Goal: Information Seeking & Learning: Learn about a topic

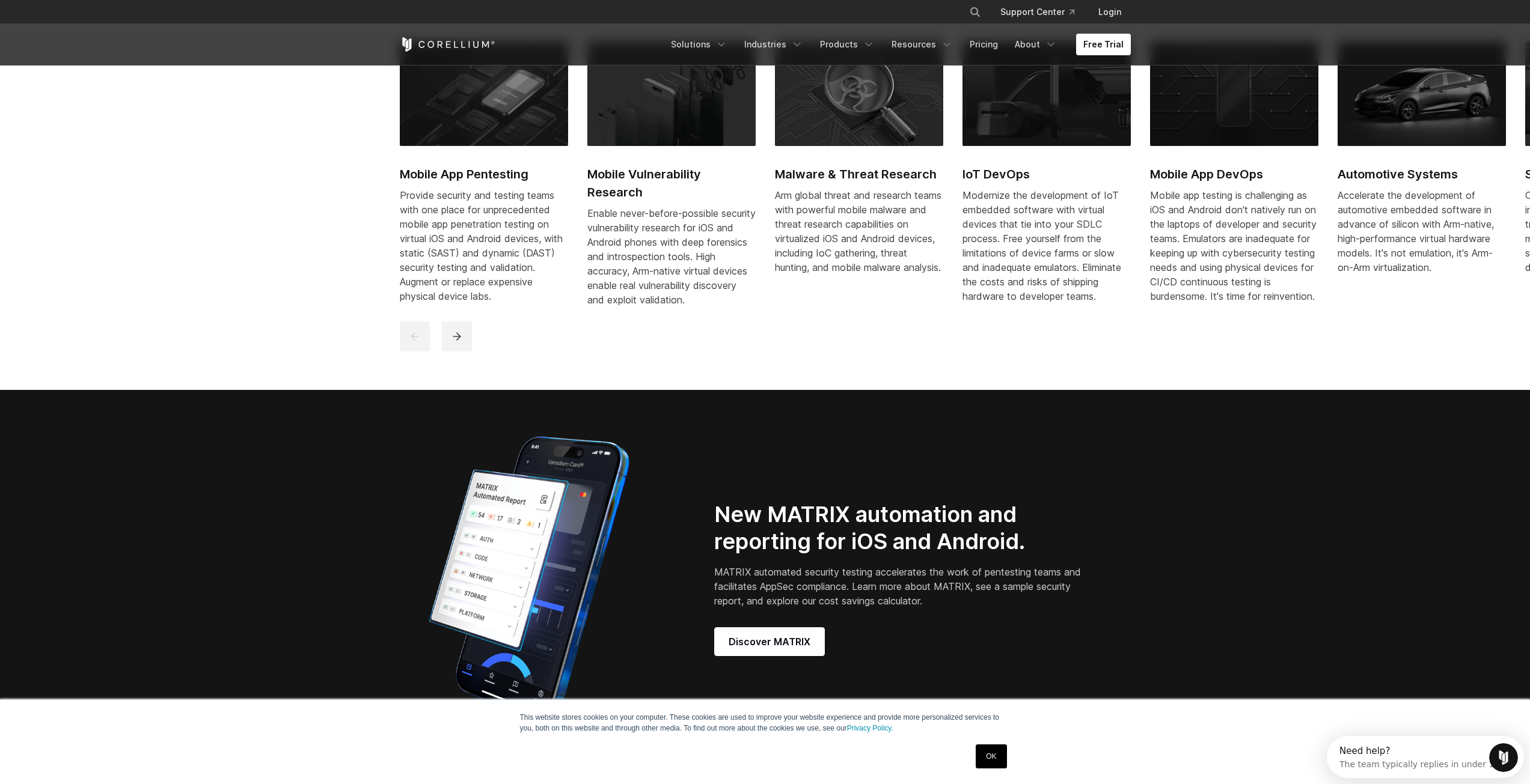
scroll to position [902, 0]
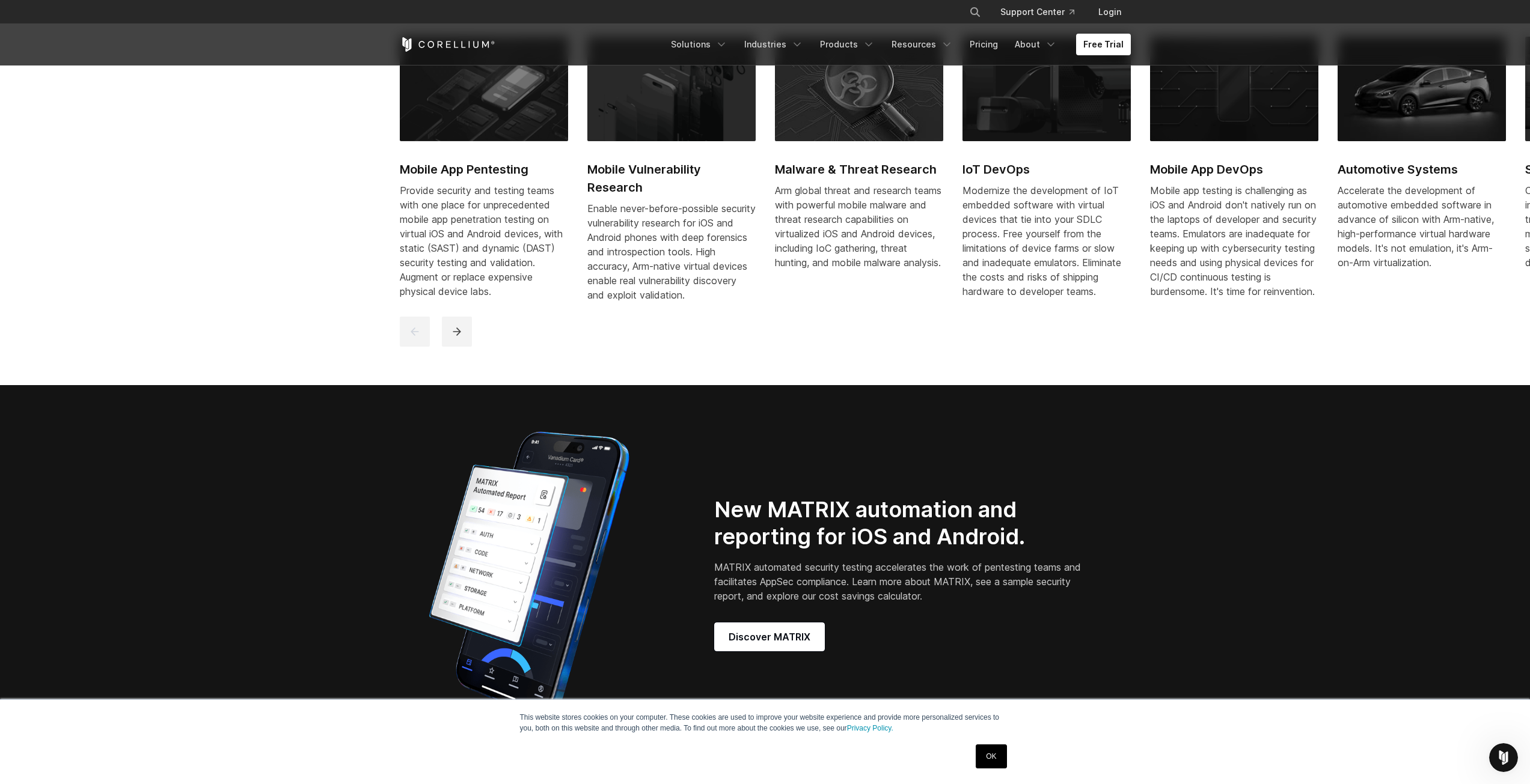
click at [998, 762] on link "OK" at bounding box center [991, 756] width 31 height 24
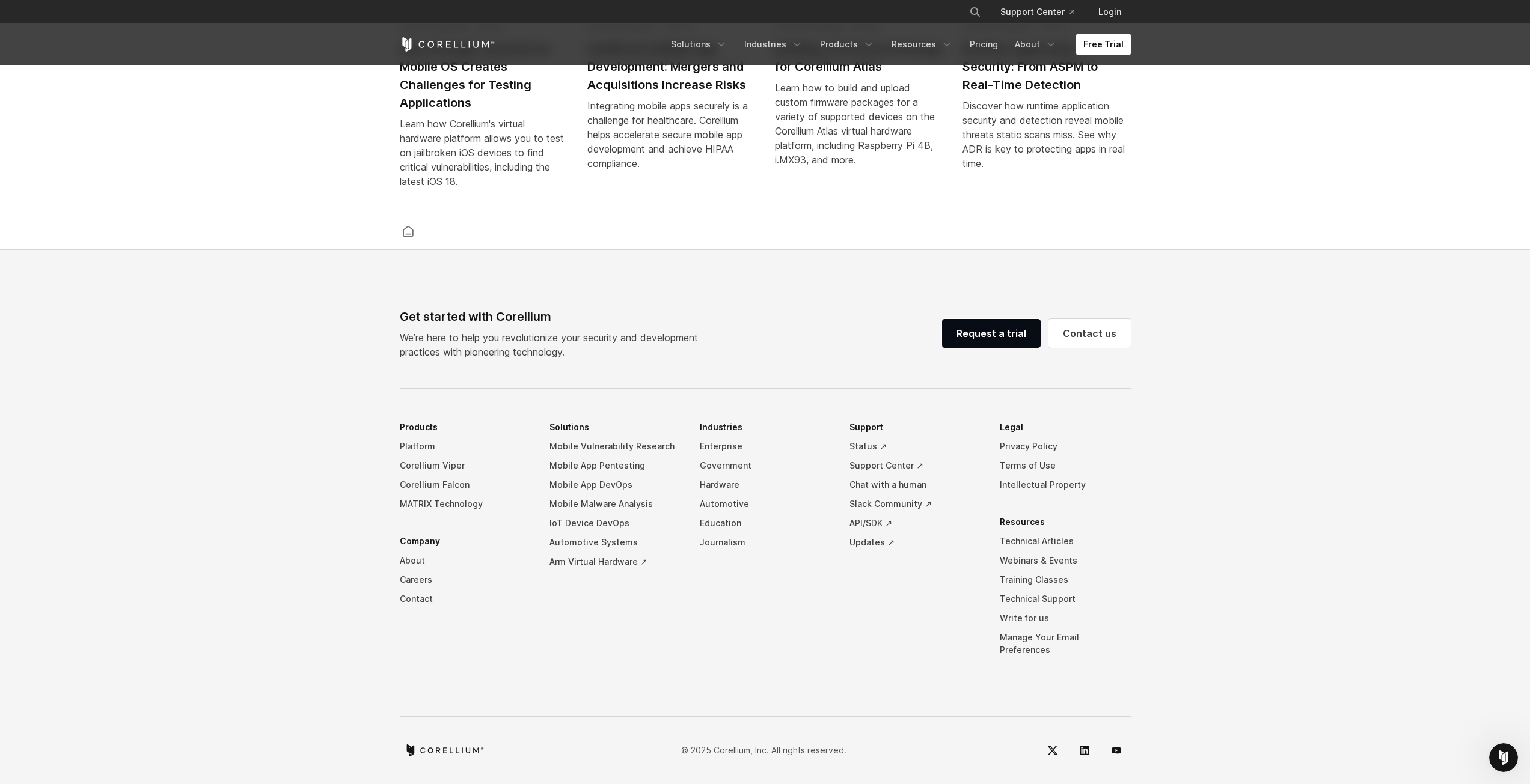
scroll to position [2792, 0]
click at [448, 467] on link "Corellium Viper" at bounding box center [465, 462] width 131 height 19
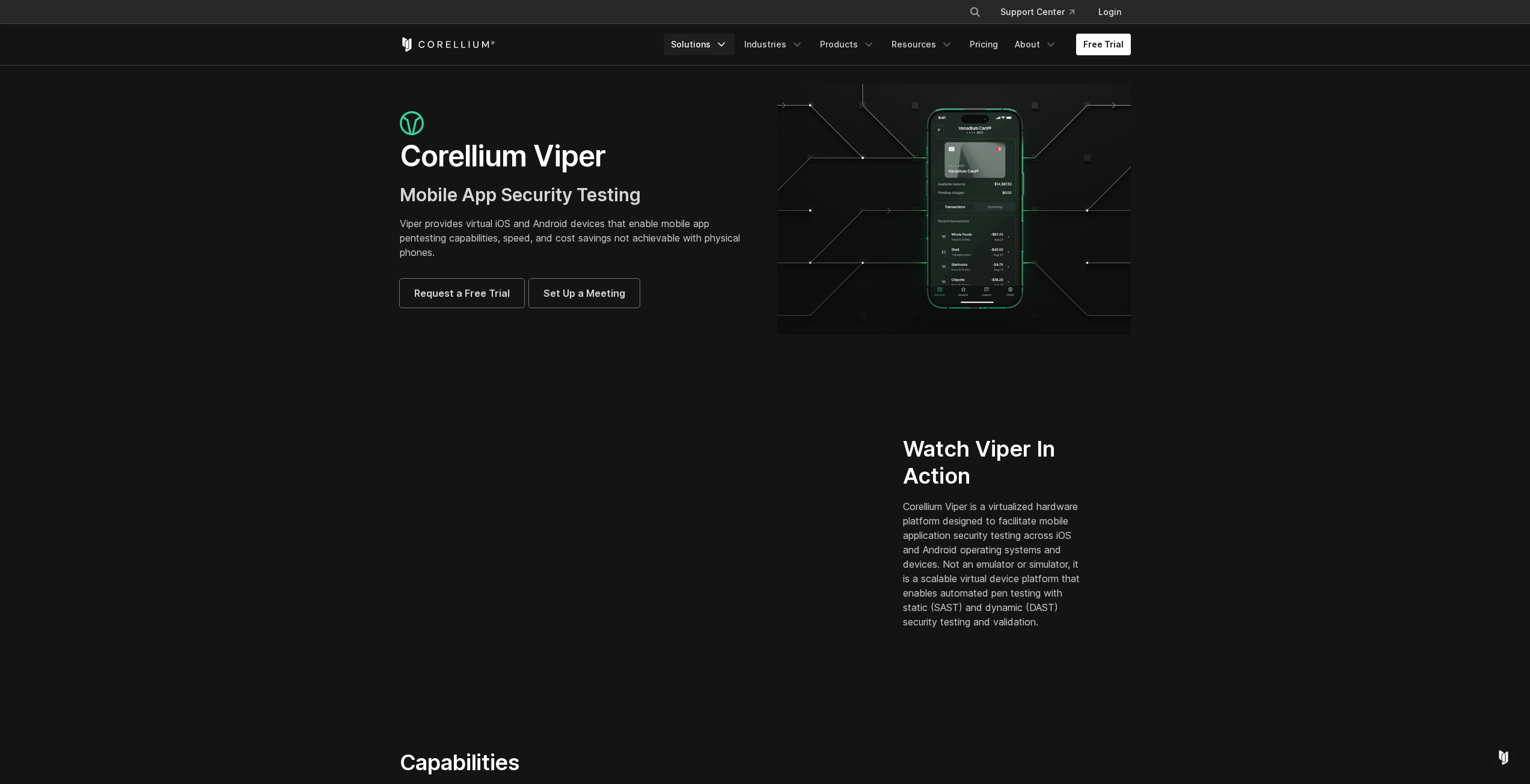
click at [727, 41] on icon "Navigation Menu" at bounding box center [721, 44] width 12 height 12
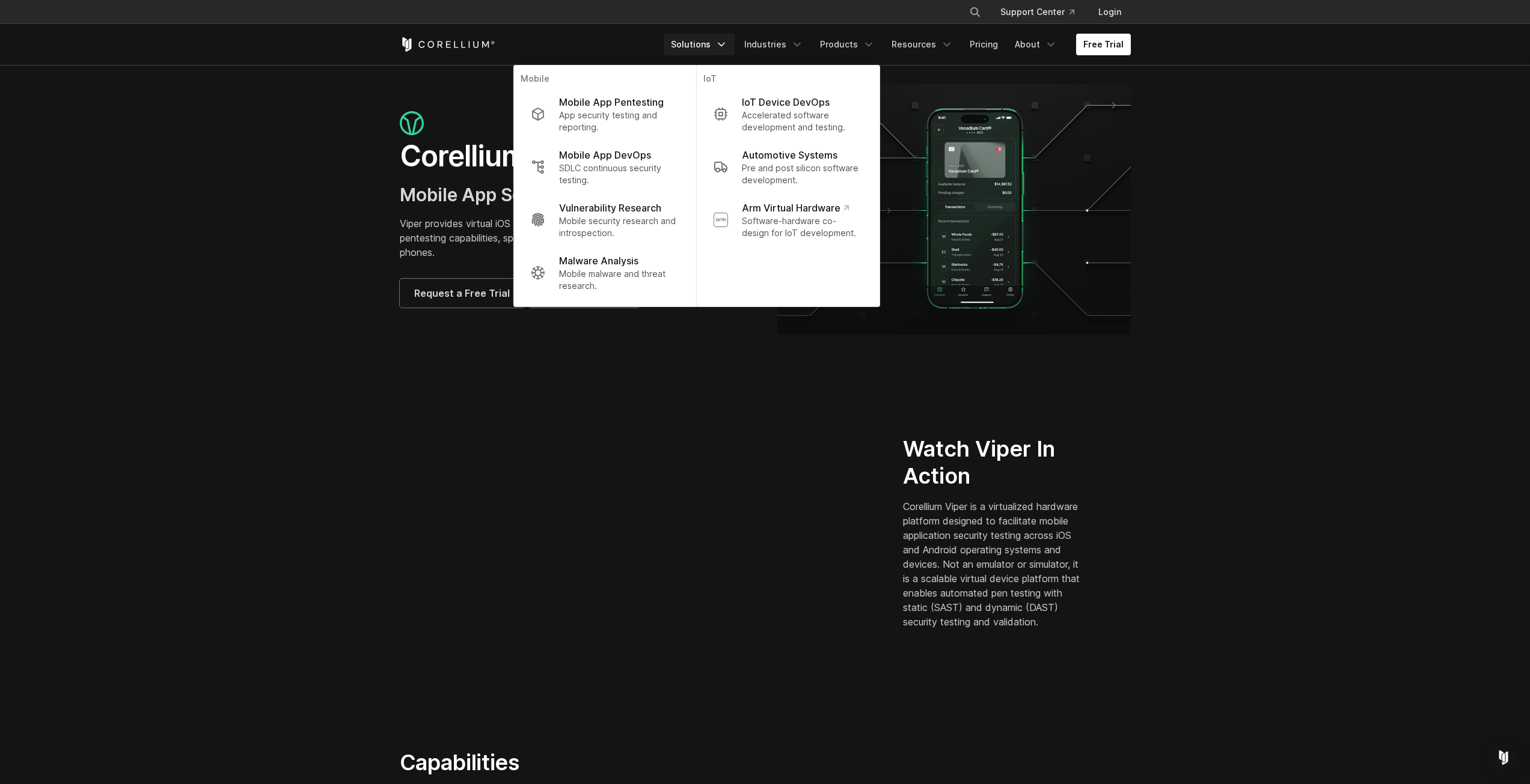
click at [231, 150] on section "Corellium Viper Mobile App Security Testing Viper provides virtual iOS and Andr…" at bounding box center [765, 214] width 1530 height 298
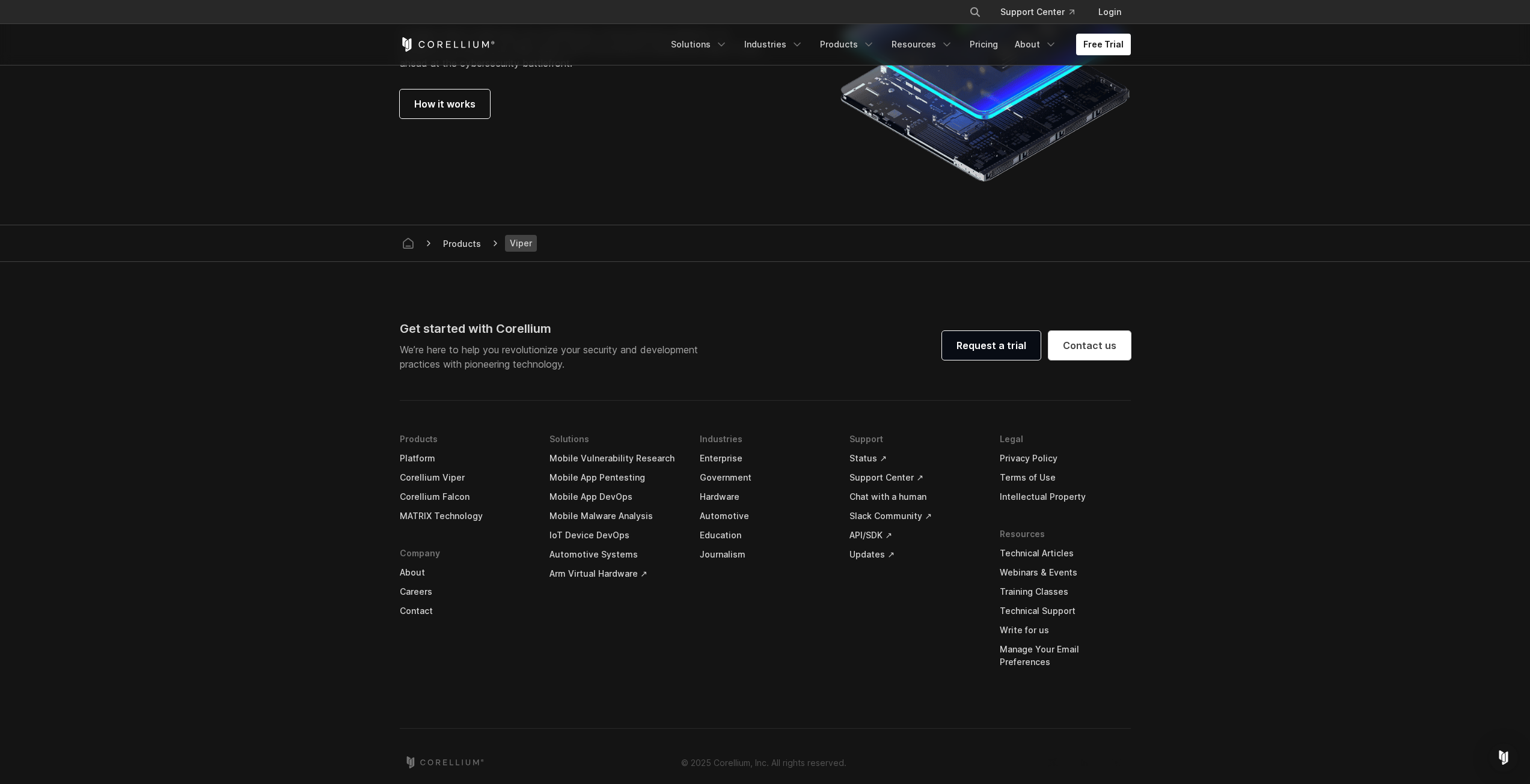
scroll to position [3323, 0]
click at [425, 483] on link "Corellium Viper" at bounding box center [465, 473] width 131 height 19
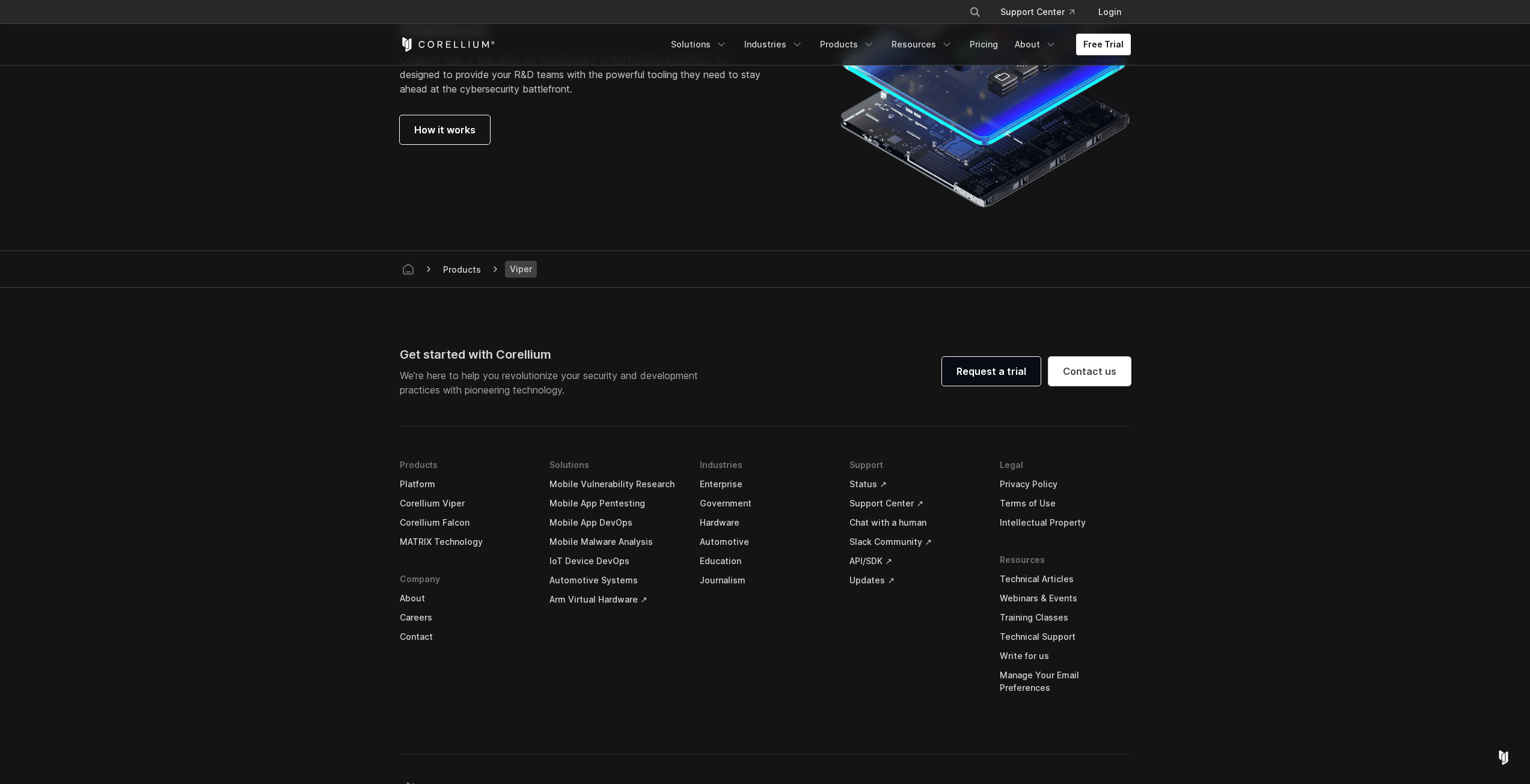
scroll to position [3306, 0]
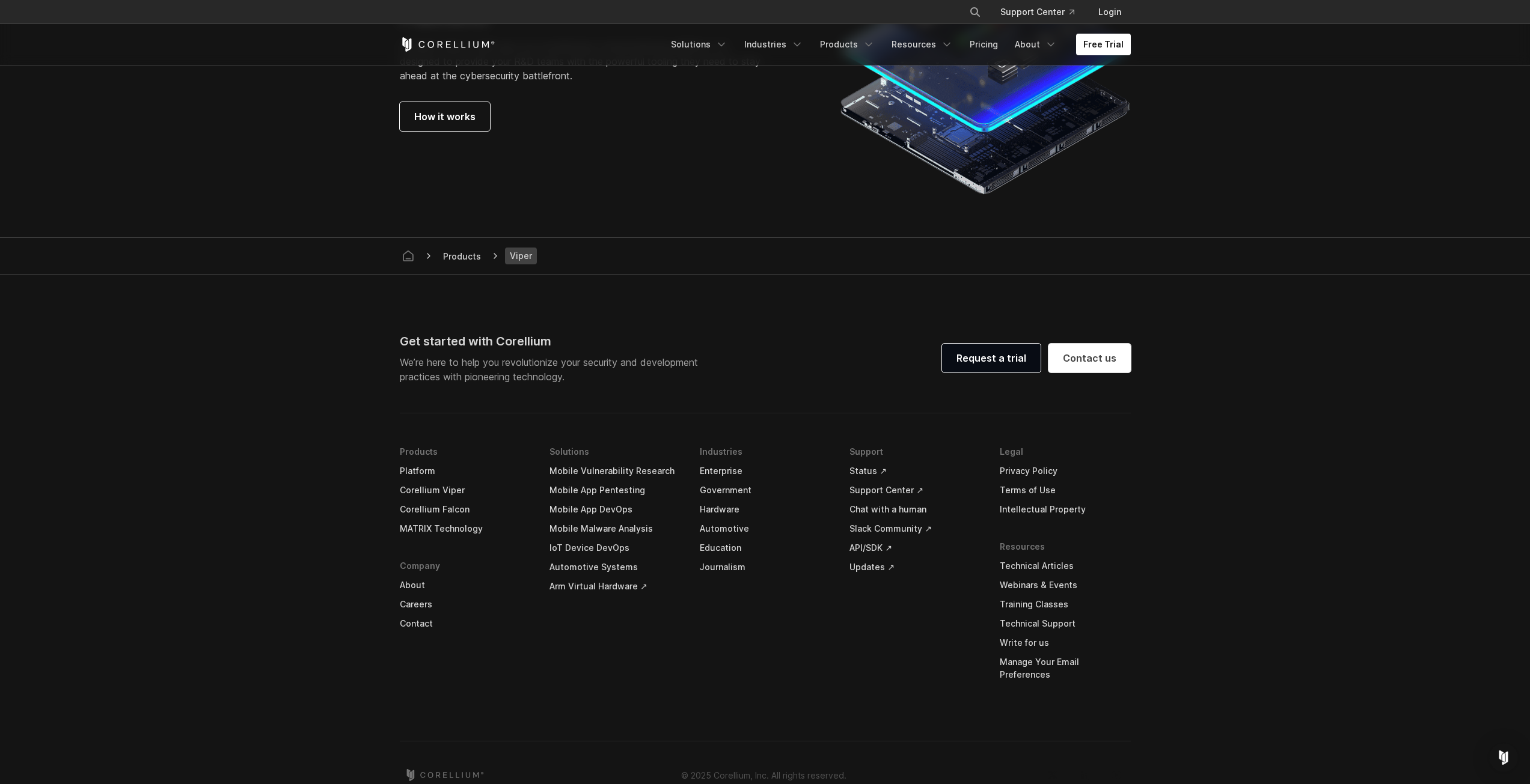
click at [426, 506] on link "Corellium Falcon" at bounding box center [465, 509] width 131 height 19
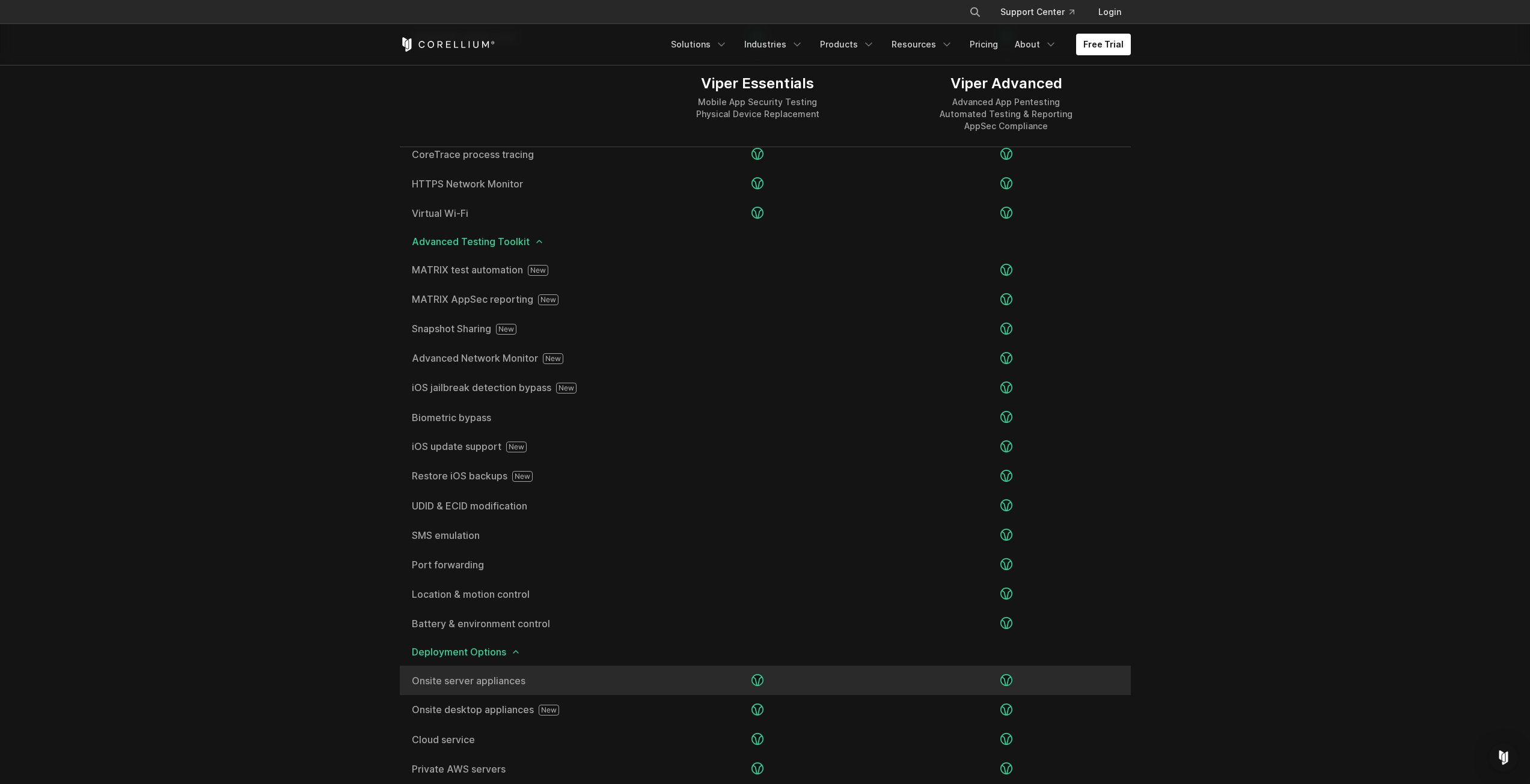
scroll to position [1984, 0]
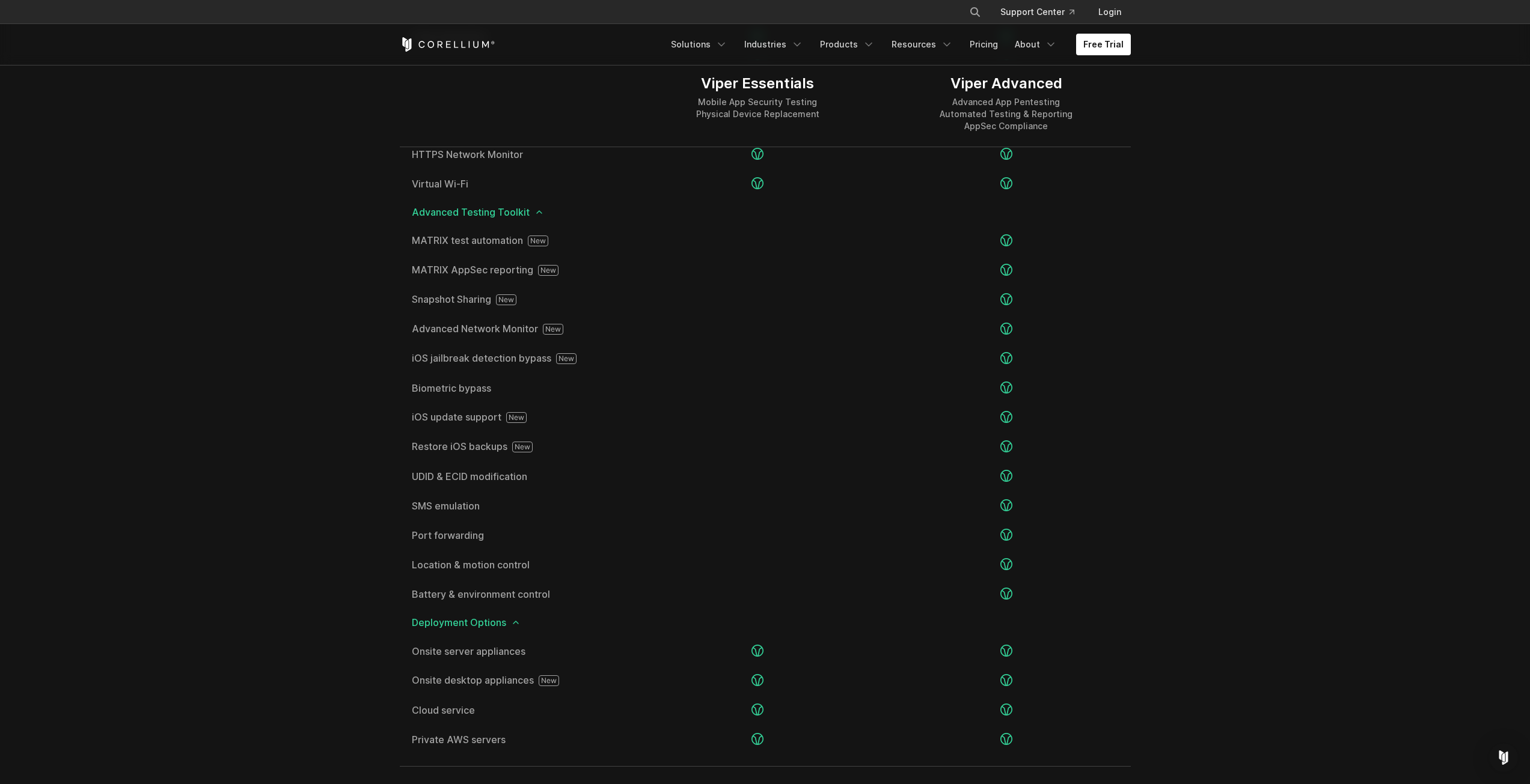
click at [517, 620] on icon at bounding box center [516, 623] width 10 height 10
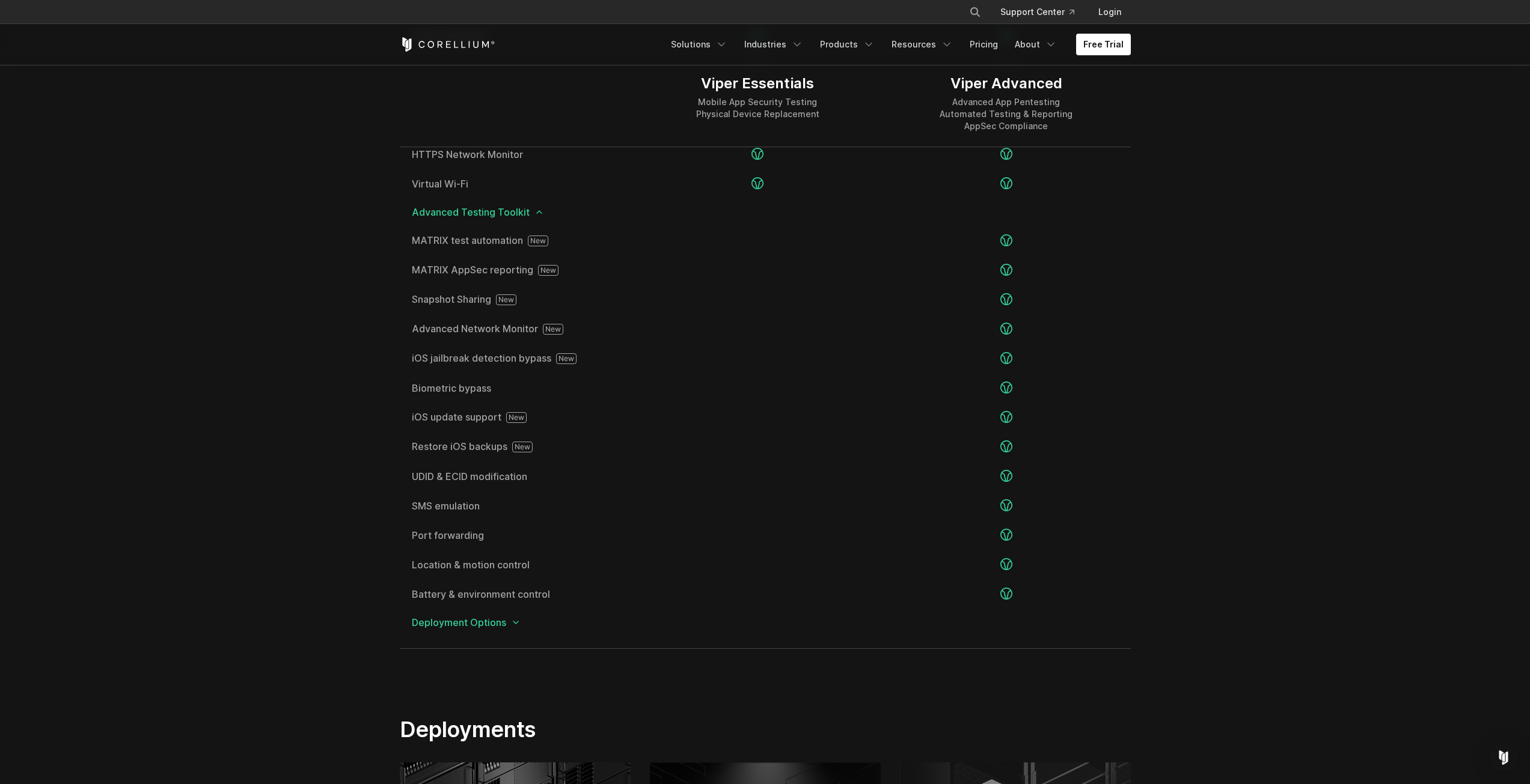
click at [517, 620] on icon at bounding box center [516, 623] width 10 height 10
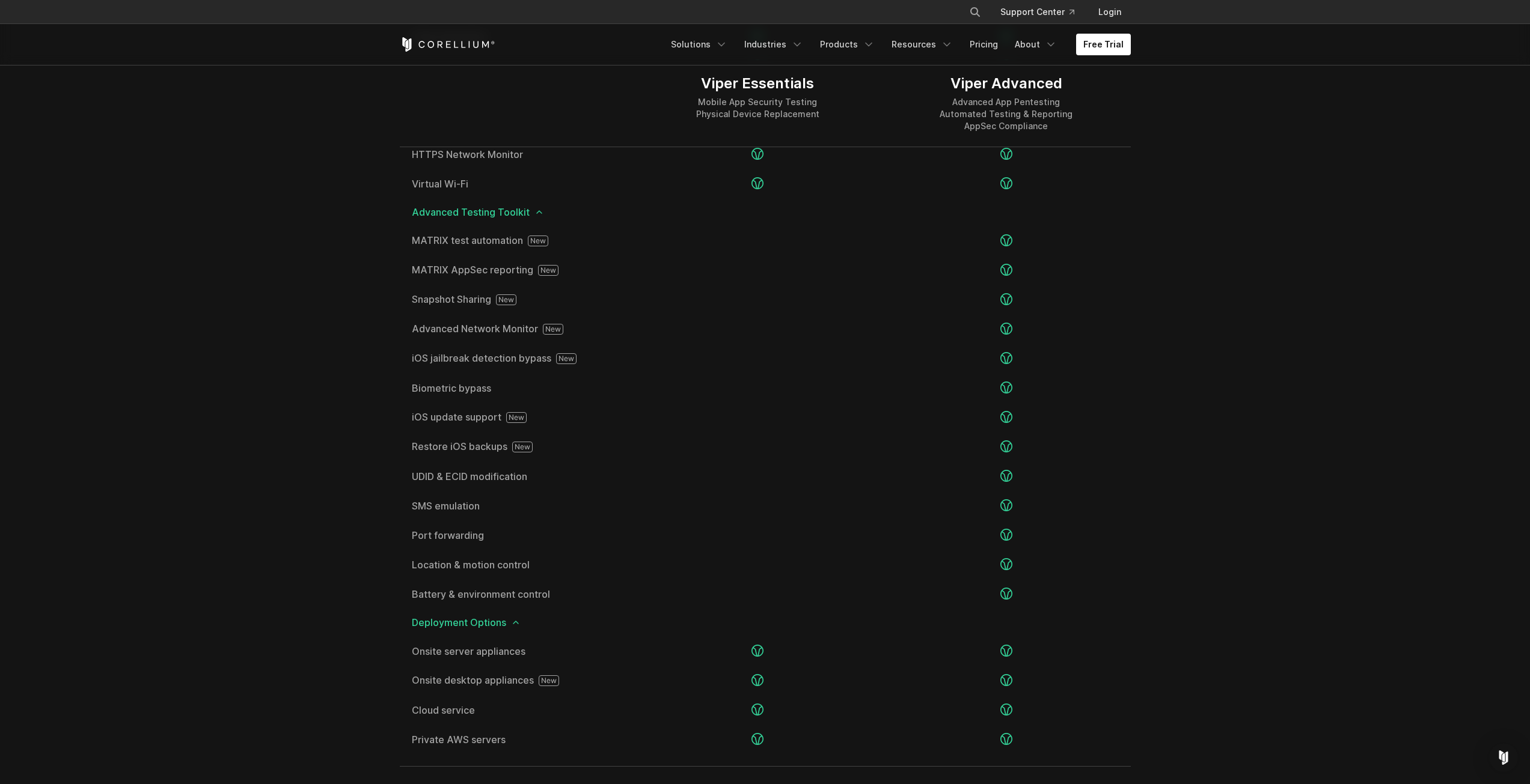
click at [534, 209] on icon at bounding box center [539, 212] width 10 height 10
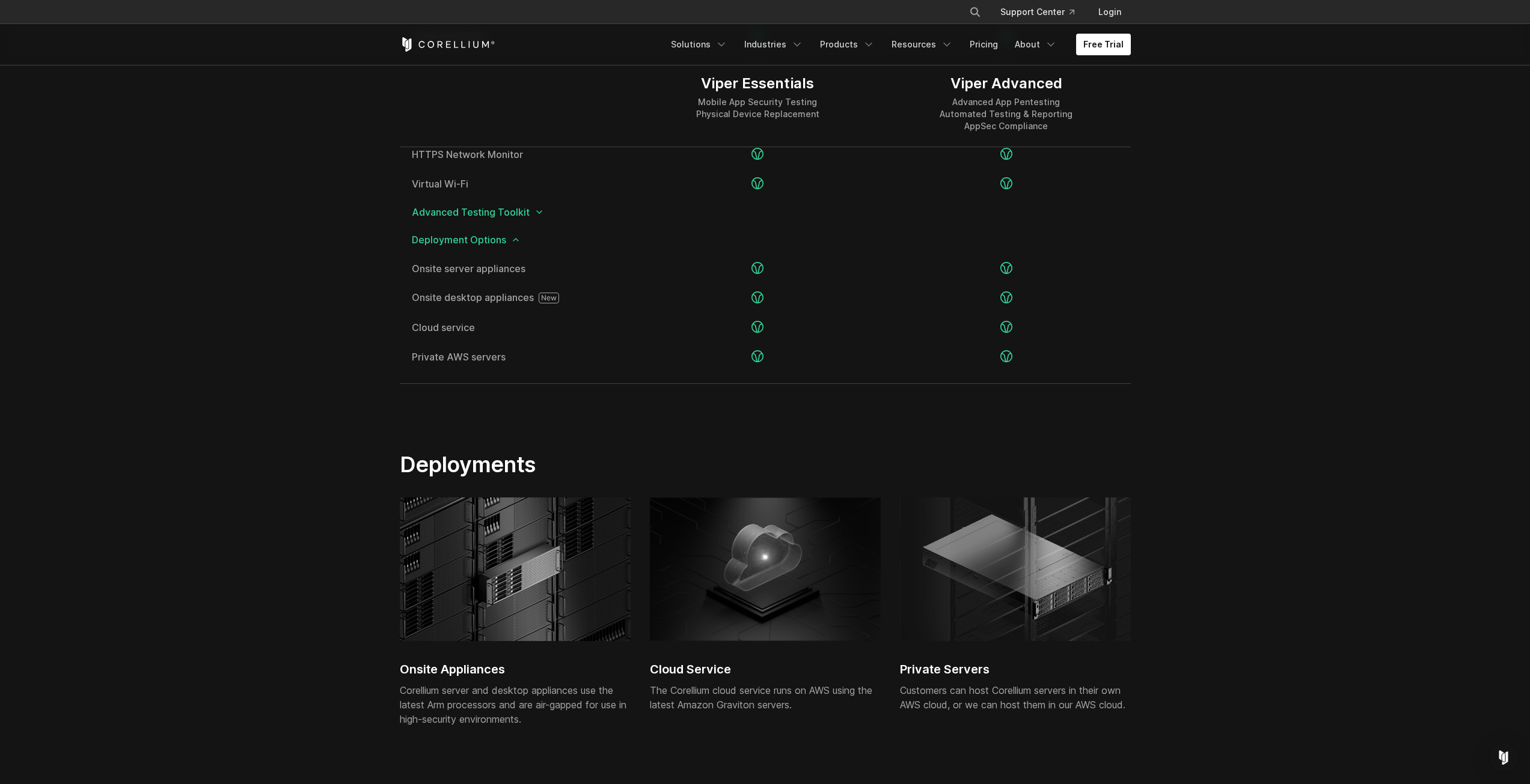
click at [538, 208] on icon at bounding box center [539, 212] width 10 height 10
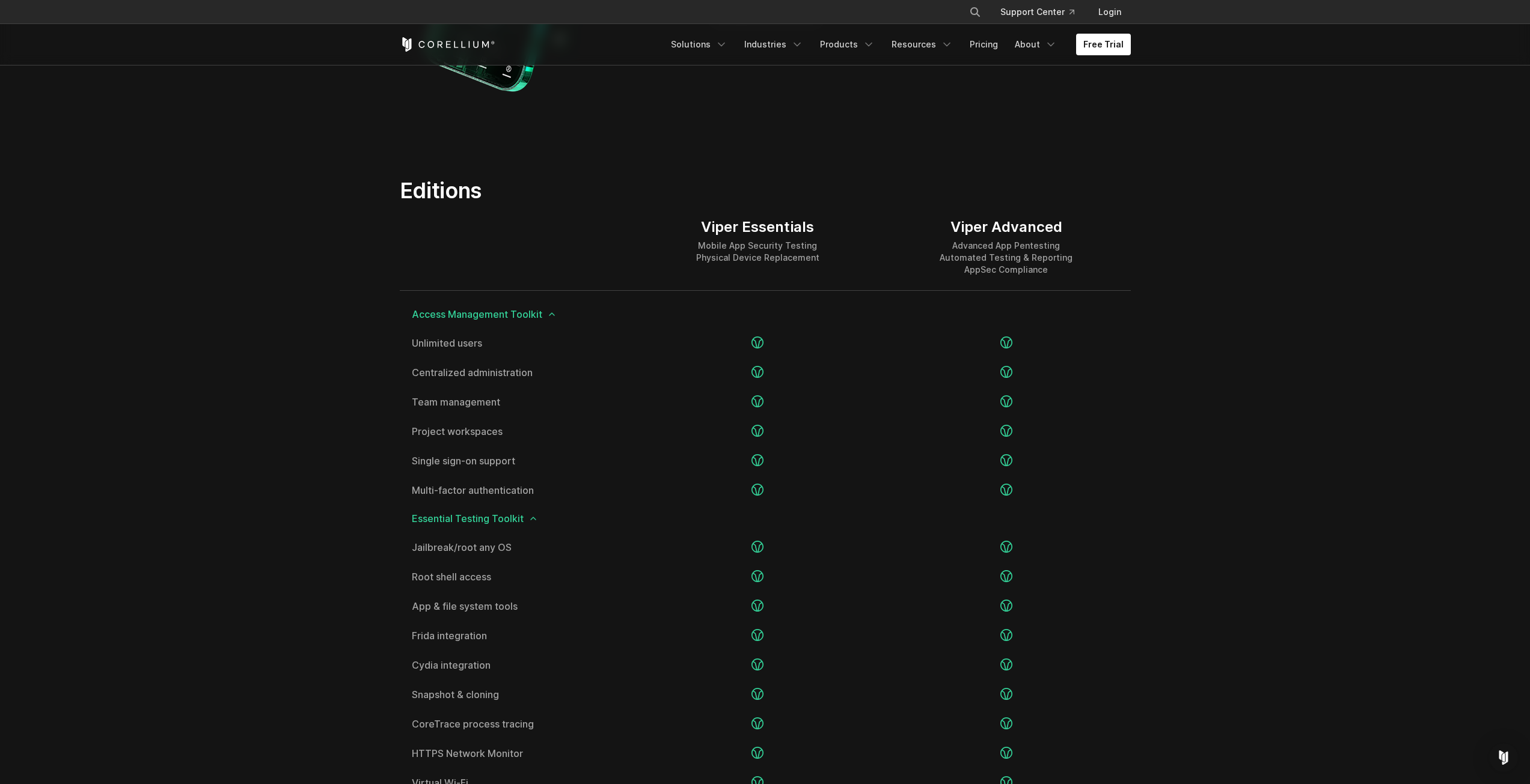
scroll to position [1382, 0]
click at [1106, 529] on div "Essential Testing Toolkit" at bounding box center [765, 520] width 731 height 28
